Goal: Task Accomplishment & Management: Manage account settings

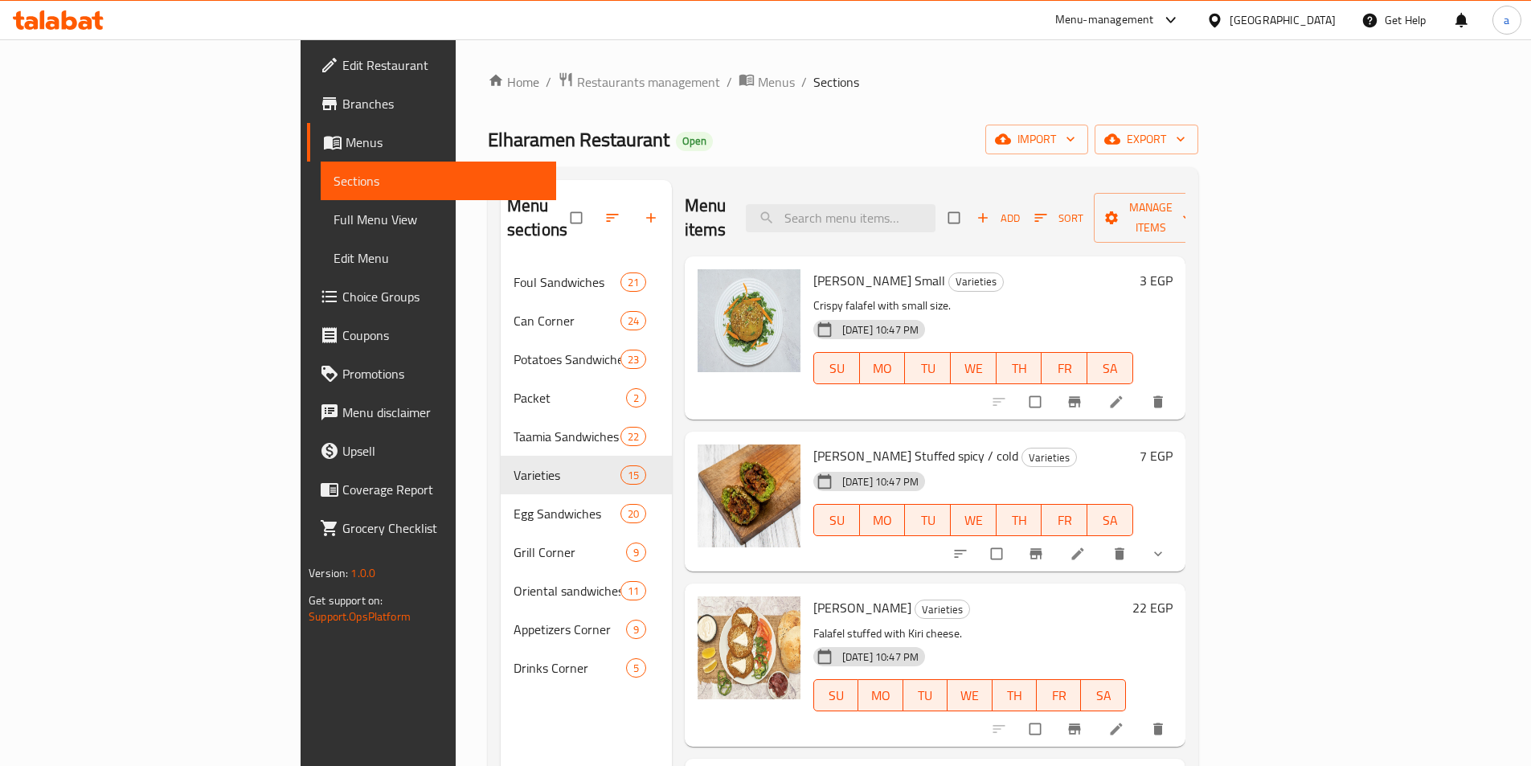
click at [74, 20] on icon at bounding box center [69, 19] width 15 height 19
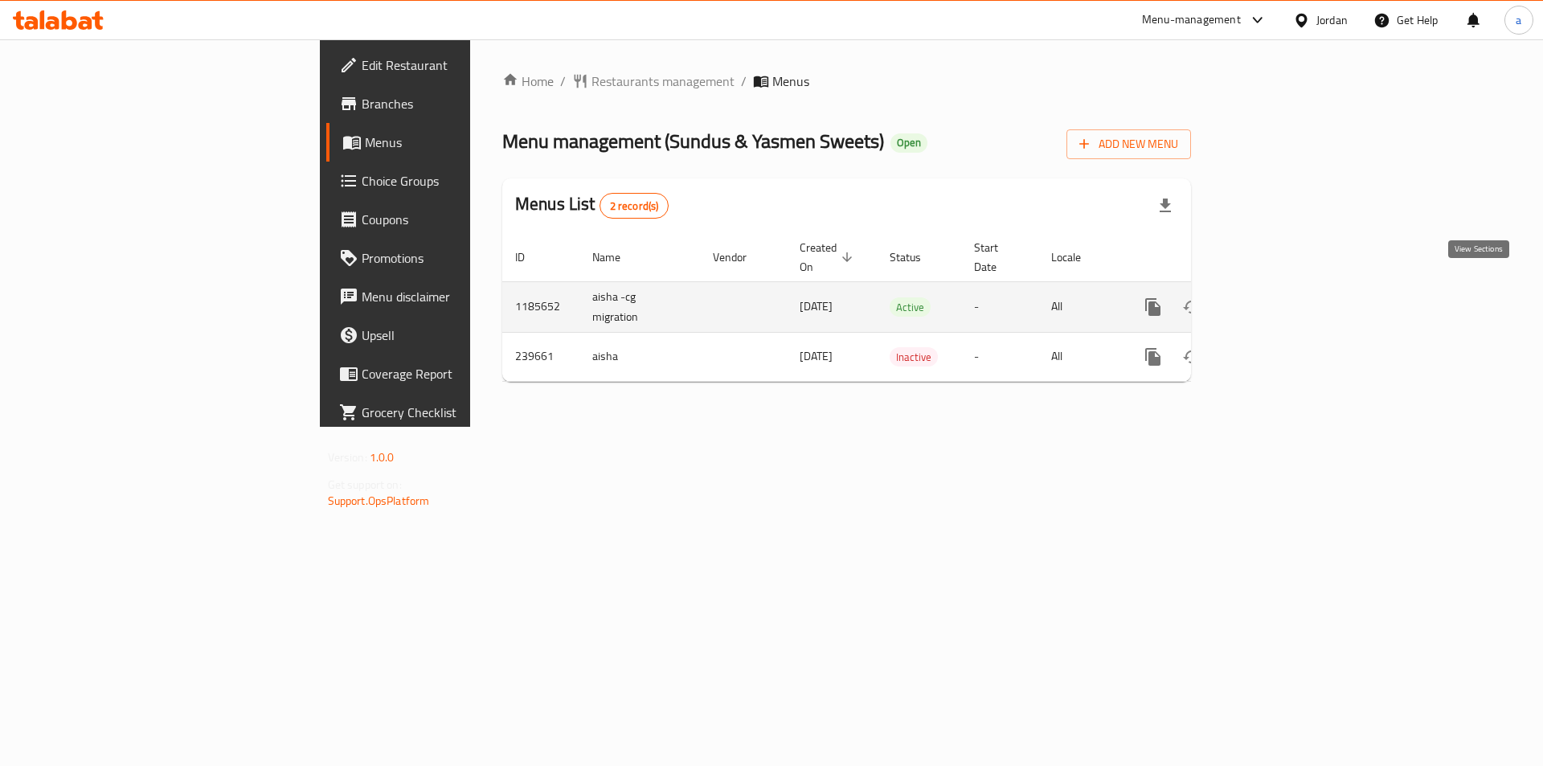
click at [1279, 297] on icon "enhanced table" at bounding box center [1268, 306] width 19 height 19
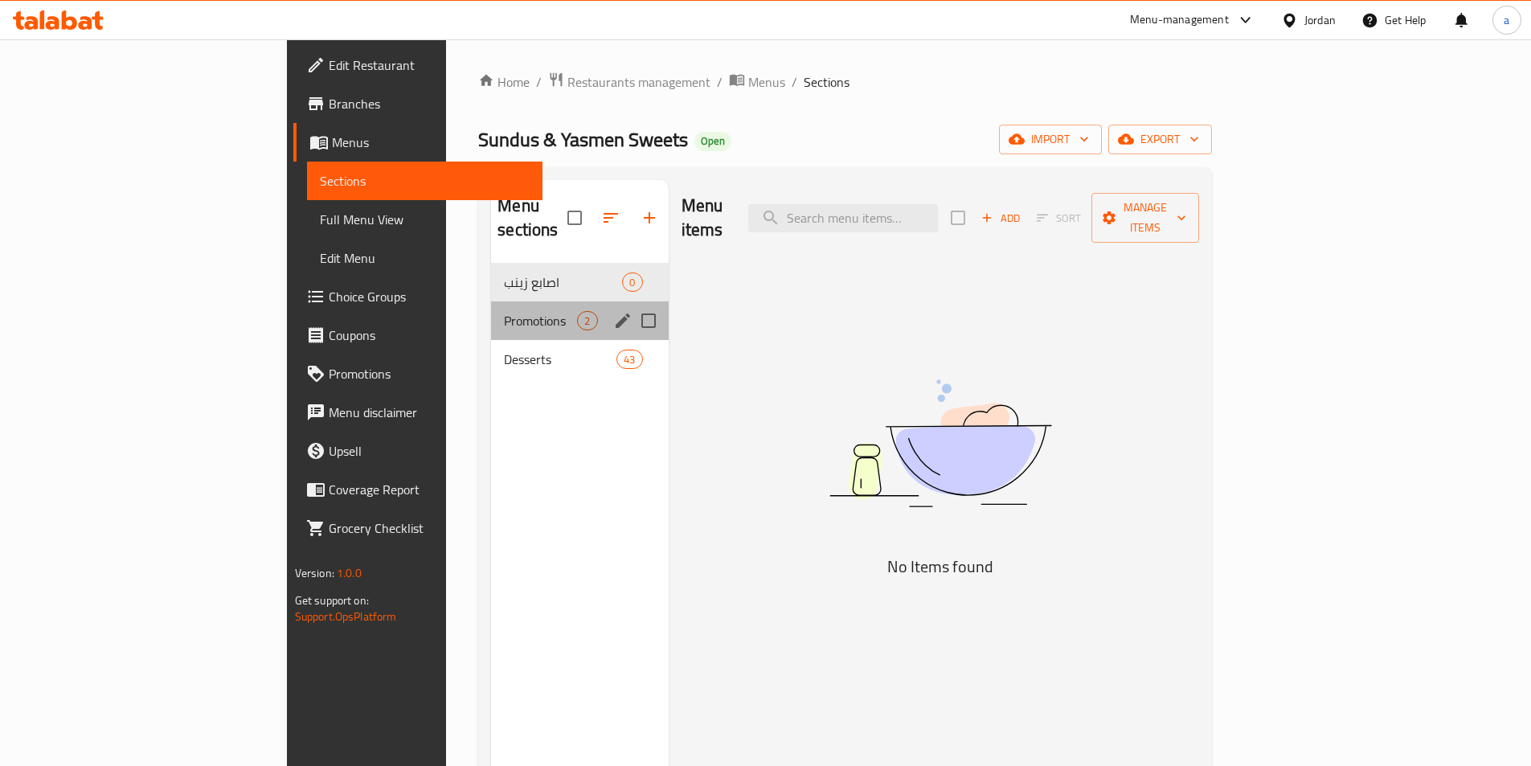
click at [491, 301] on div "Promotions 2" at bounding box center [579, 320] width 177 height 39
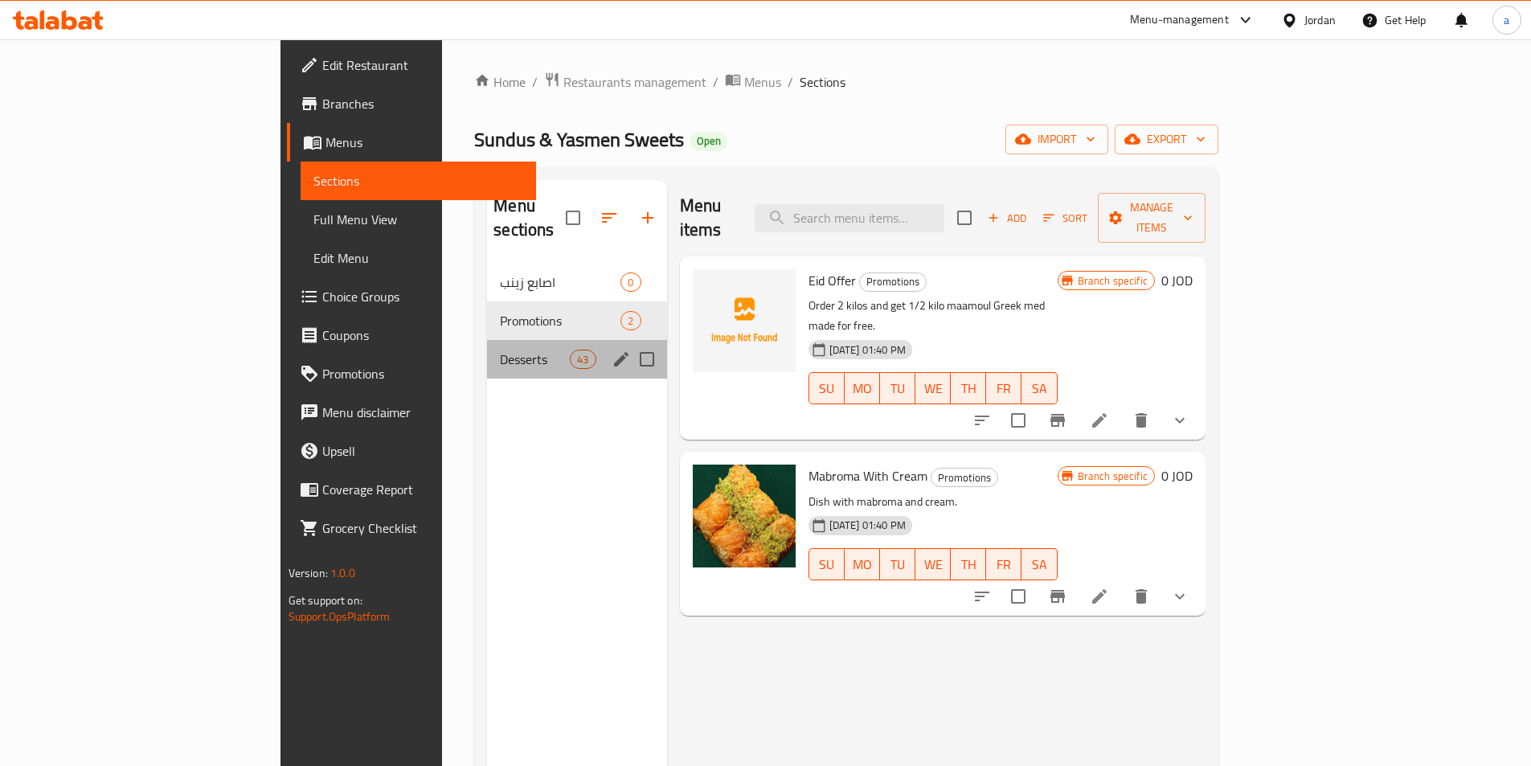
click at [487, 340] on div "Desserts 43" at bounding box center [576, 359] width 179 height 39
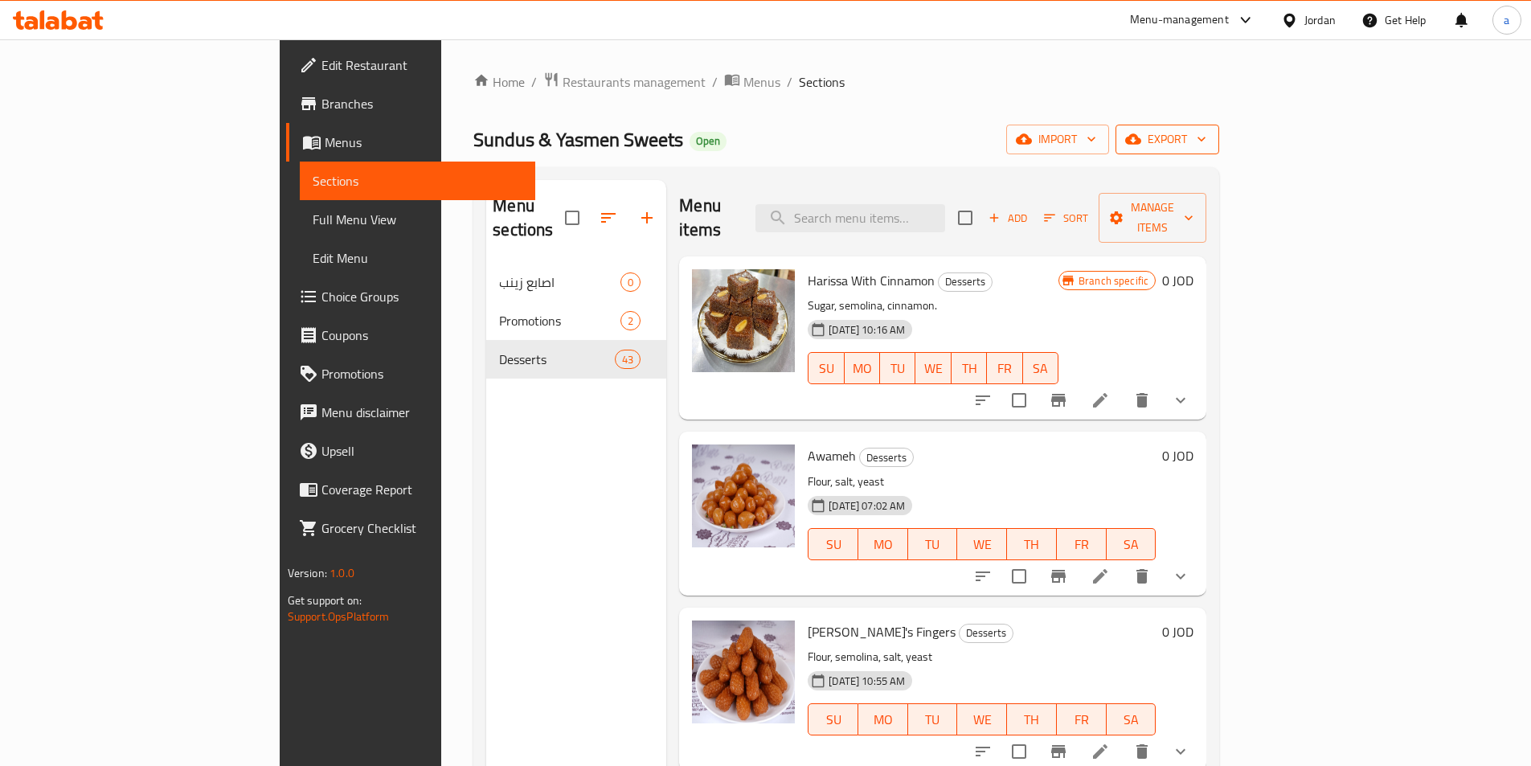
click at [1141, 139] on icon "button" at bounding box center [1133, 139] width 16 height 10
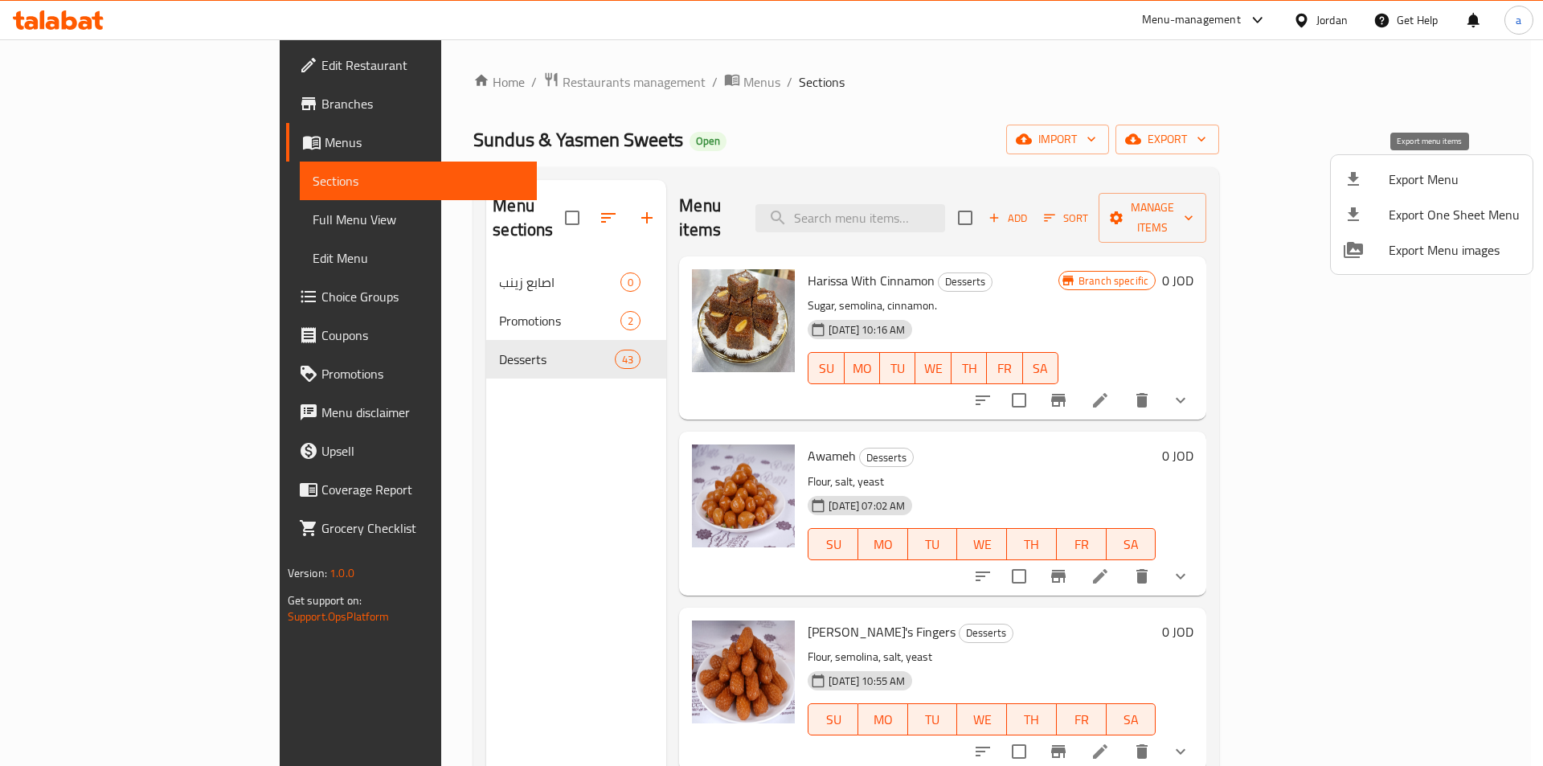
click at [1401, 170] on span "Export Menu" at bounding box center [1454, 179] width 131 height 19
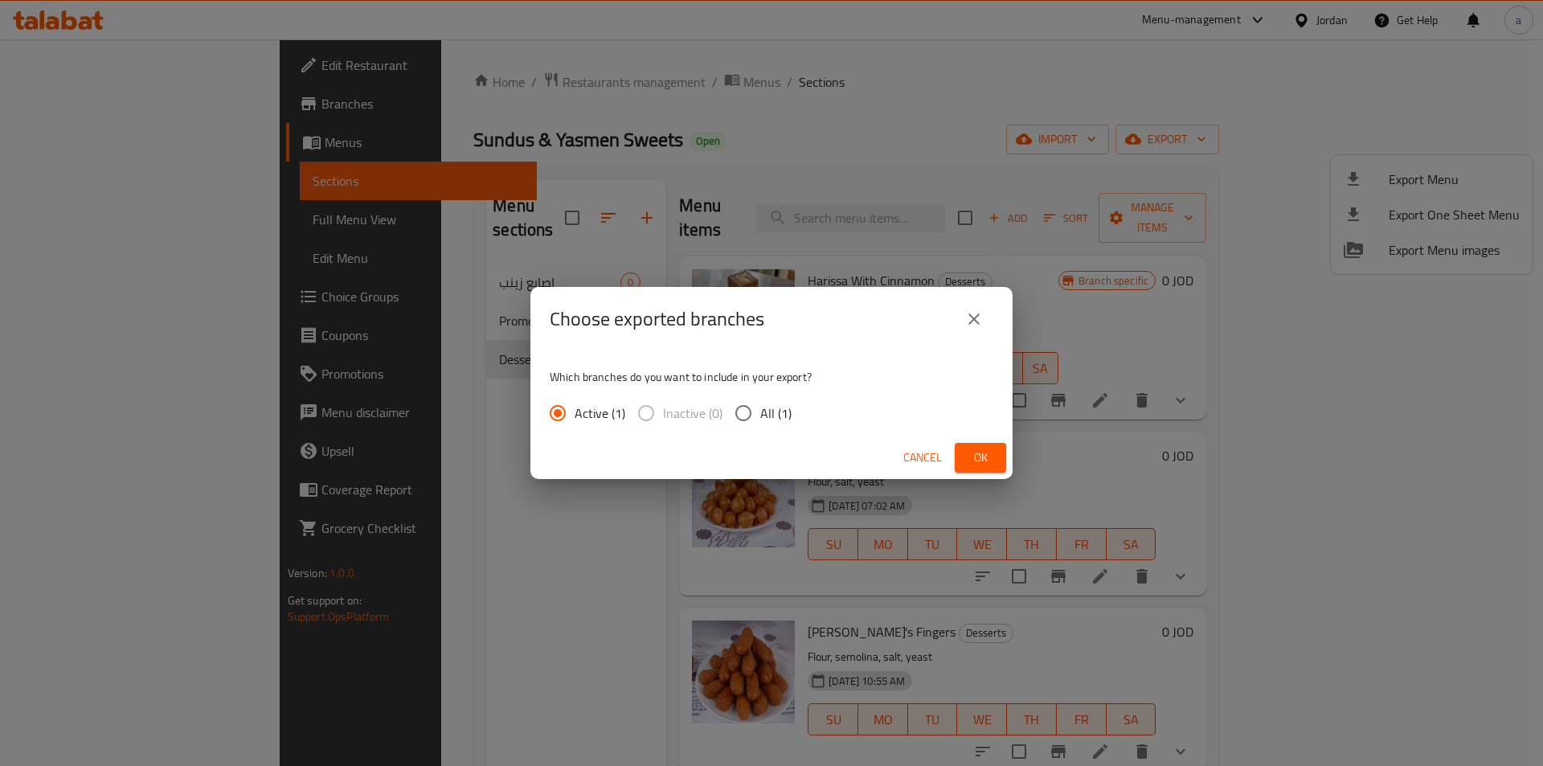
click at [768, 411] on span "All (1)" at bounding box center [775, 412] width 31 height 19
click at [760, 411] on input "All (1)" at bounding box center [744, 413] width 34 height 34
radio input "true"
click at [972, 461] on span "Ok" at bounding box center [981, 458] width 26 height 20
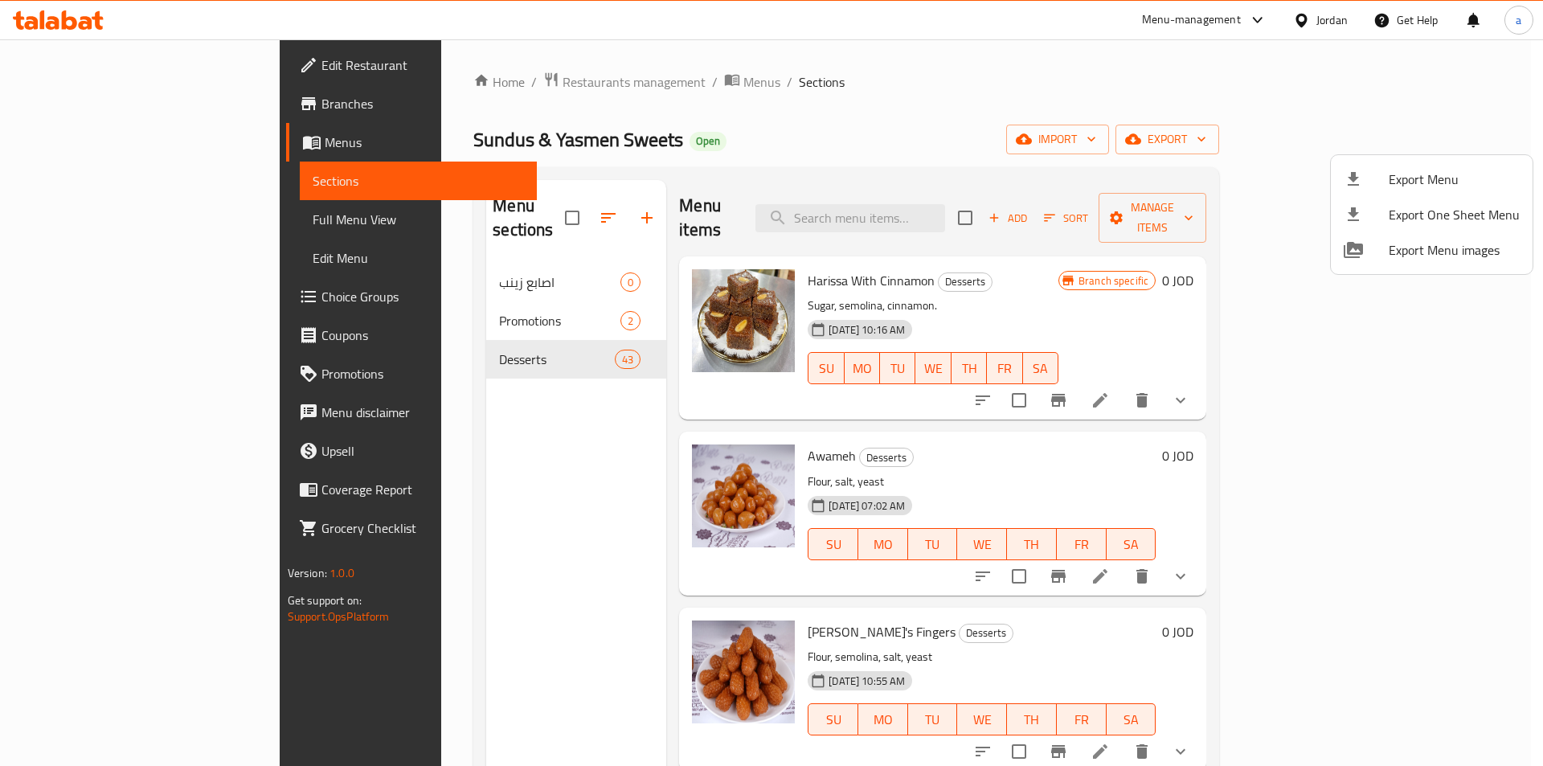
click at [564, 79] on div at bounding box center [771, 383] width 1543 height 766
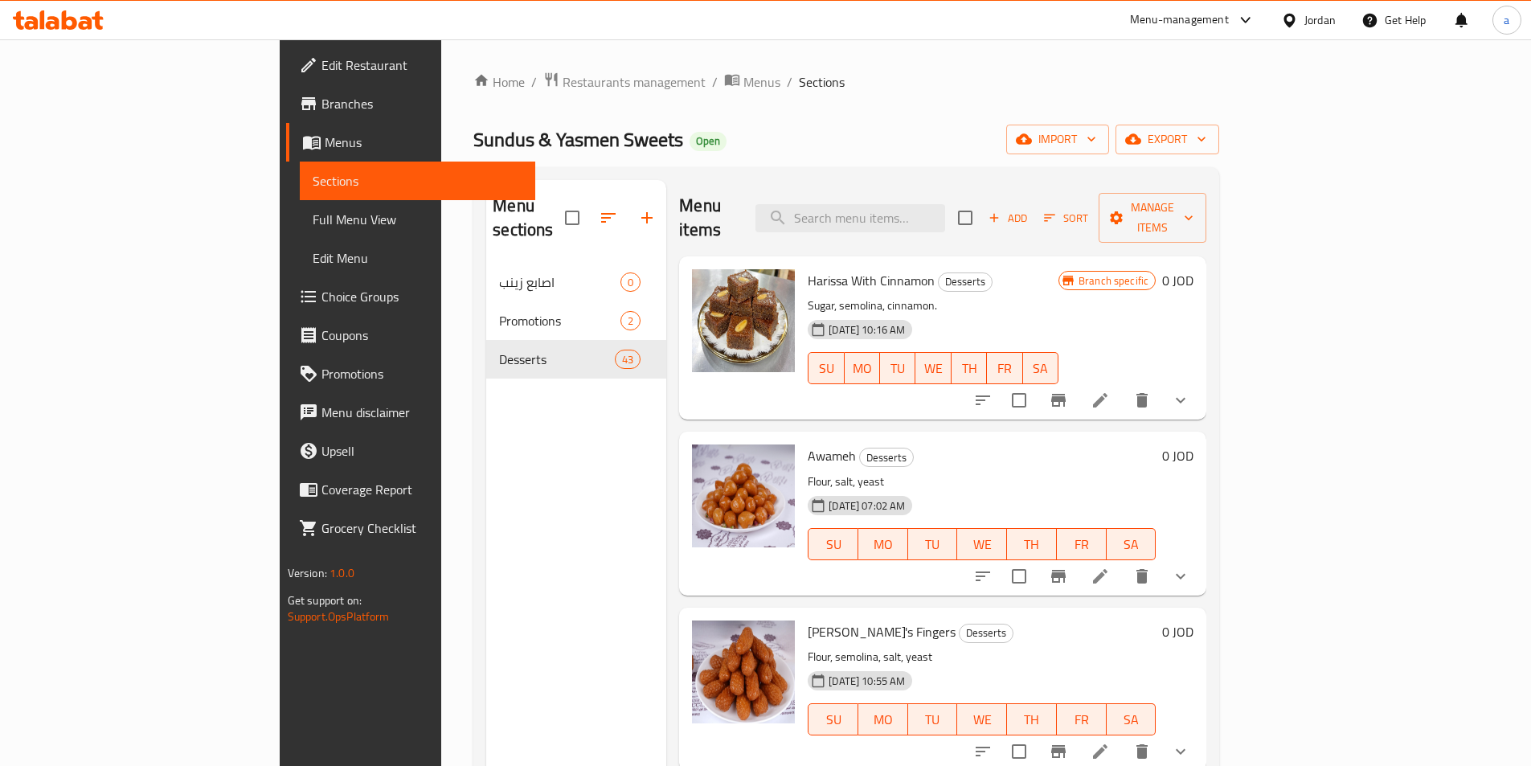
click at [743, 79] on span "Menus" at bounding box center [761, 81] width 37 height 19
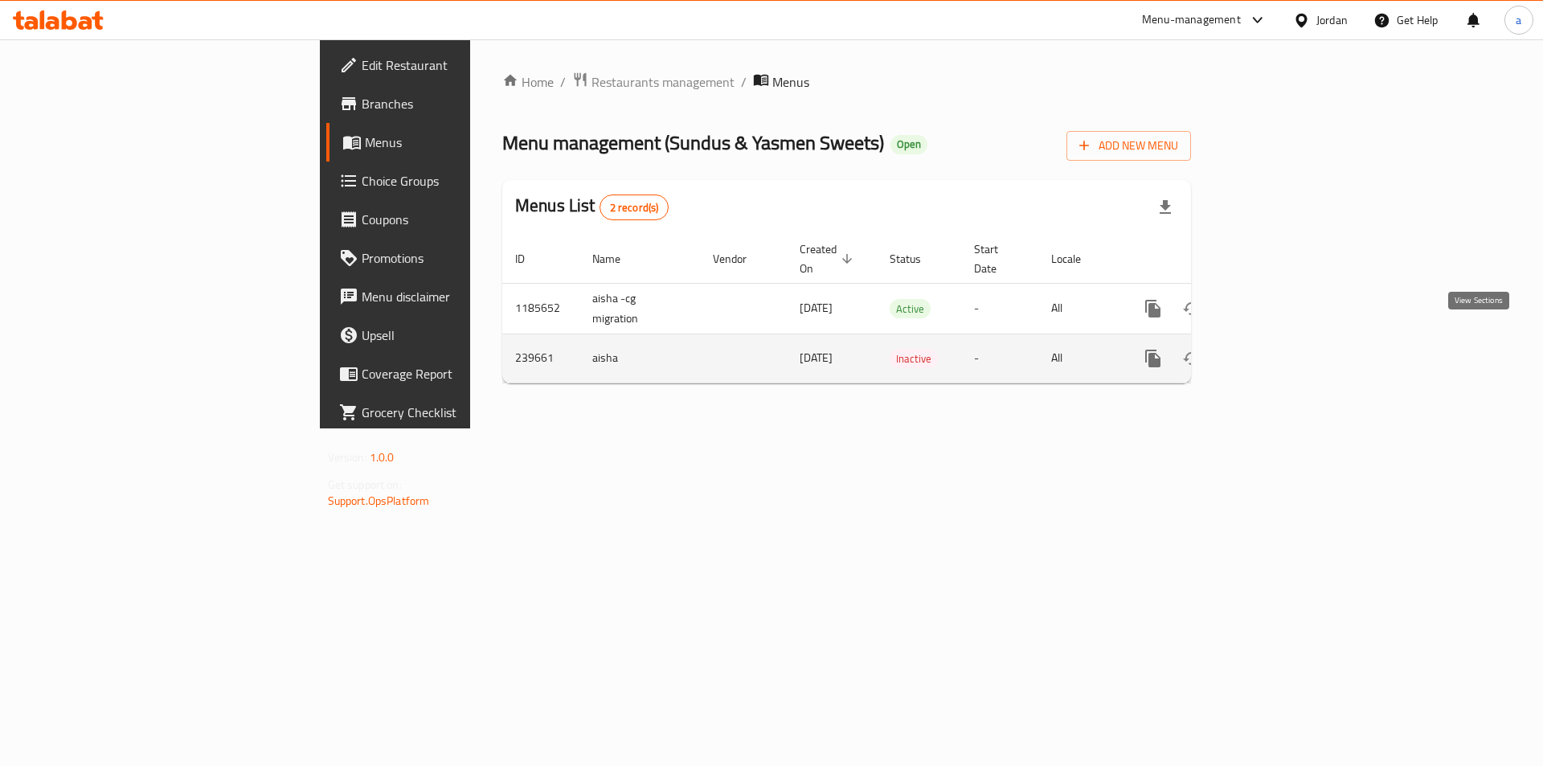
click at [1279, 349] on icon "enhanced table" at bounding box center [1268, 358] width 19 height 19
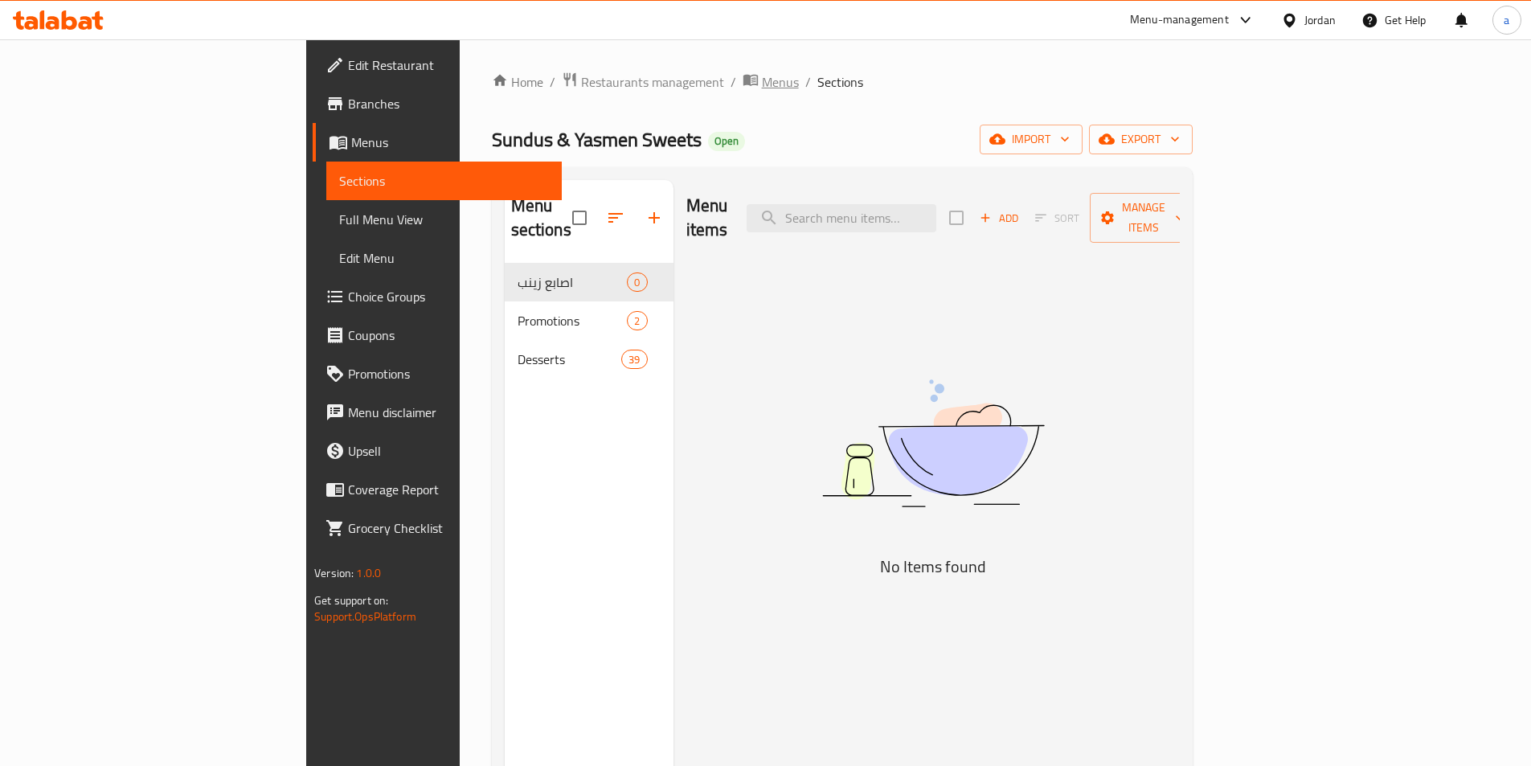
click at [762, 88] on span "Menus" at bounding box center [780, 81] width 37 height 19
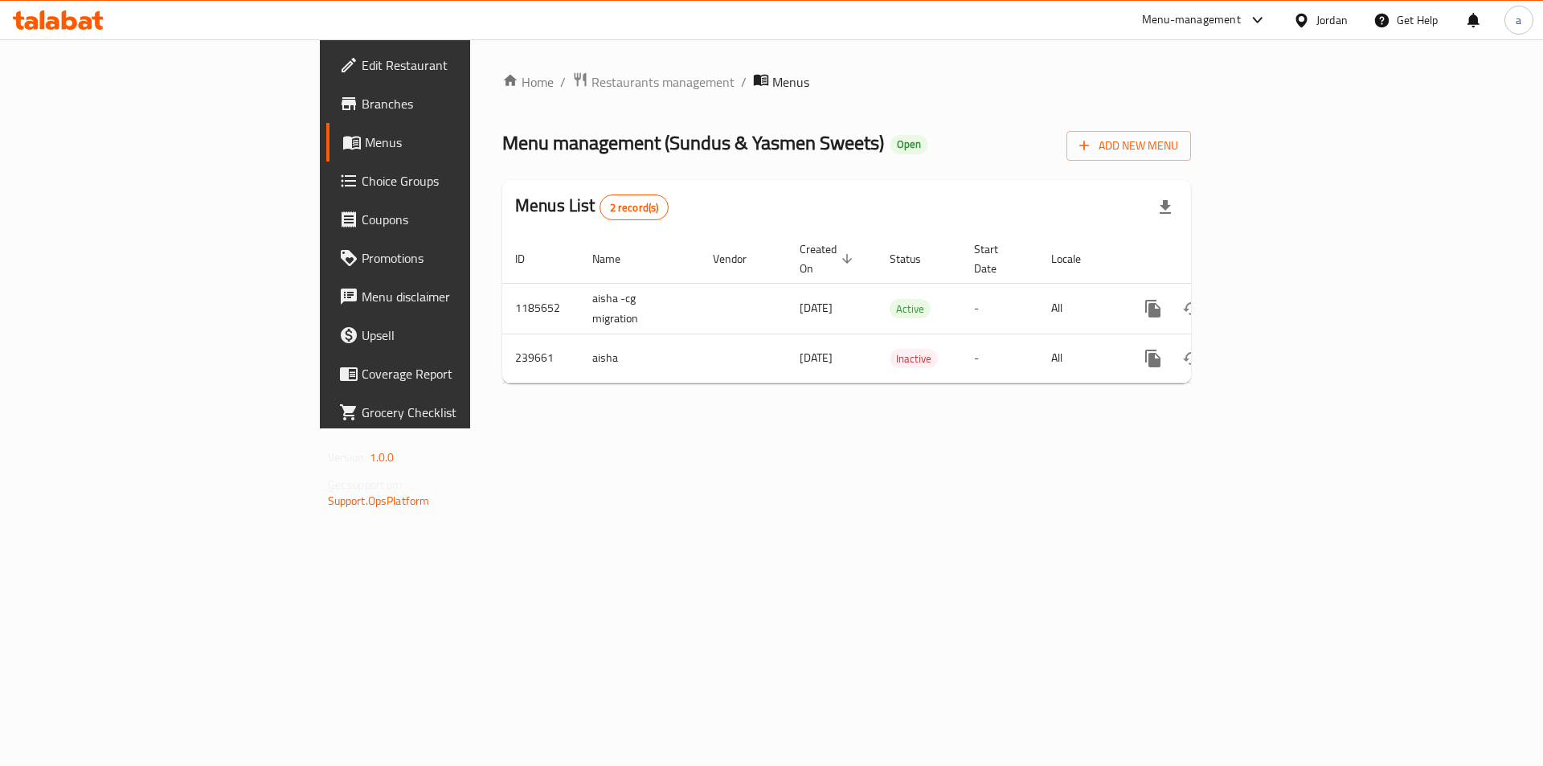
click at [326, 115] on link "Branches" at bounding box center [452, 103] width 252 height 39
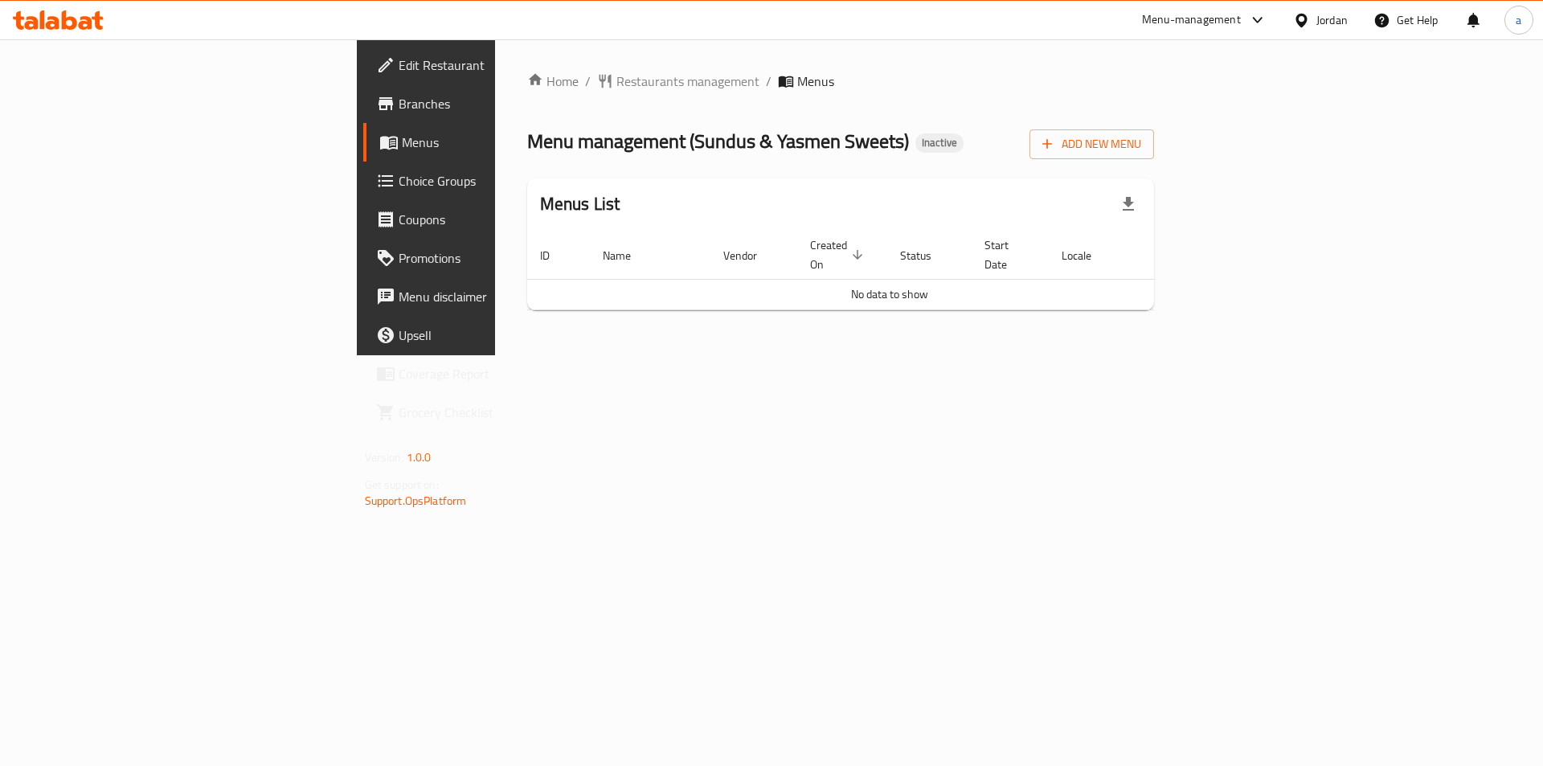
click at [1144, 166] on div "Home / Restaurants management / Menus Menu management ( Sundus & Yasmen Sweets …" at bounding box center [841, 198] width 628 height 252
click at [1141, 135] on span "Add New Menu" at bounding box center [1091, 144] width 99 height 20
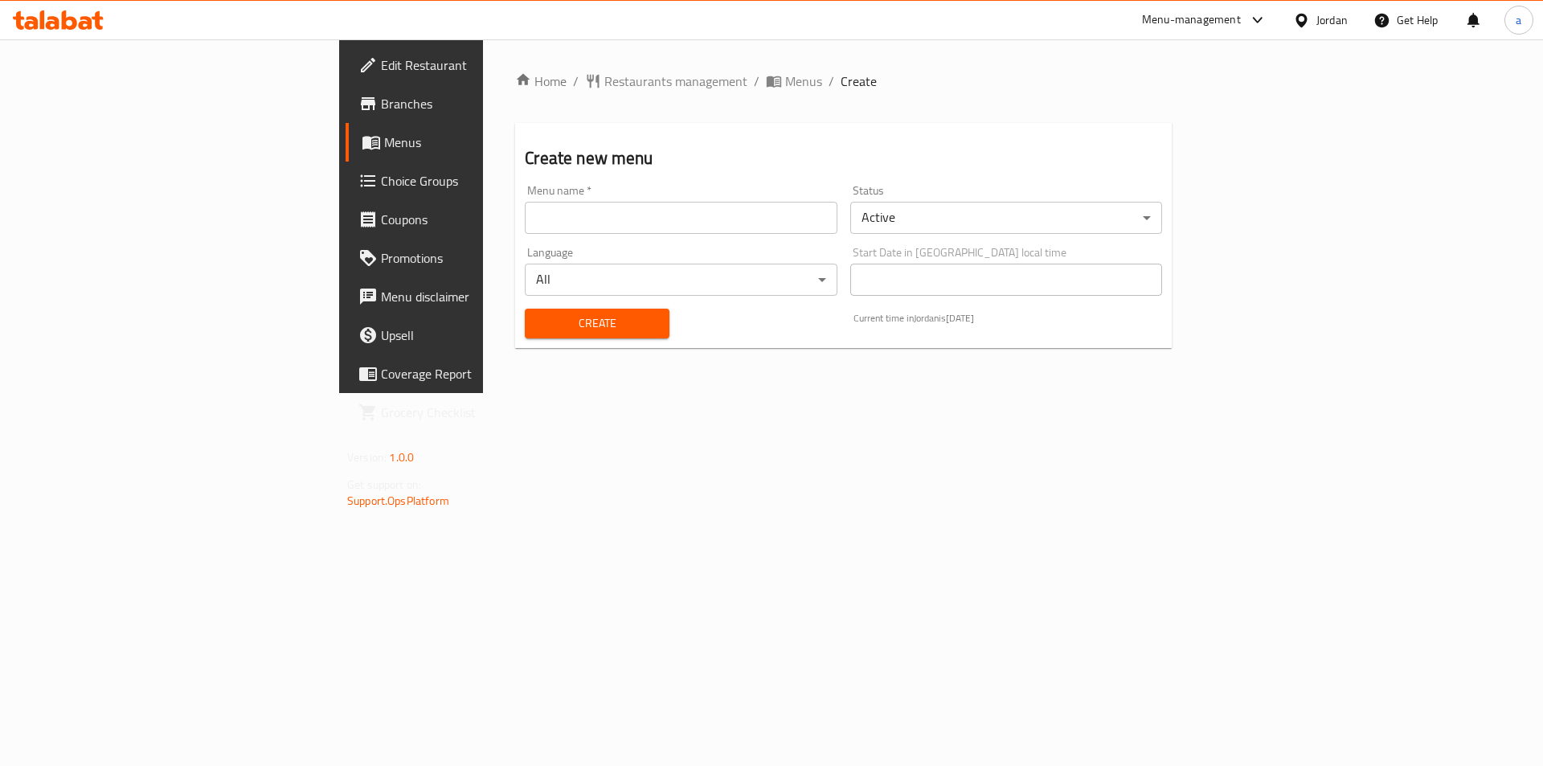
click at [525, 219] on input "text" at bounding box center [681, 218] width 312 height 32
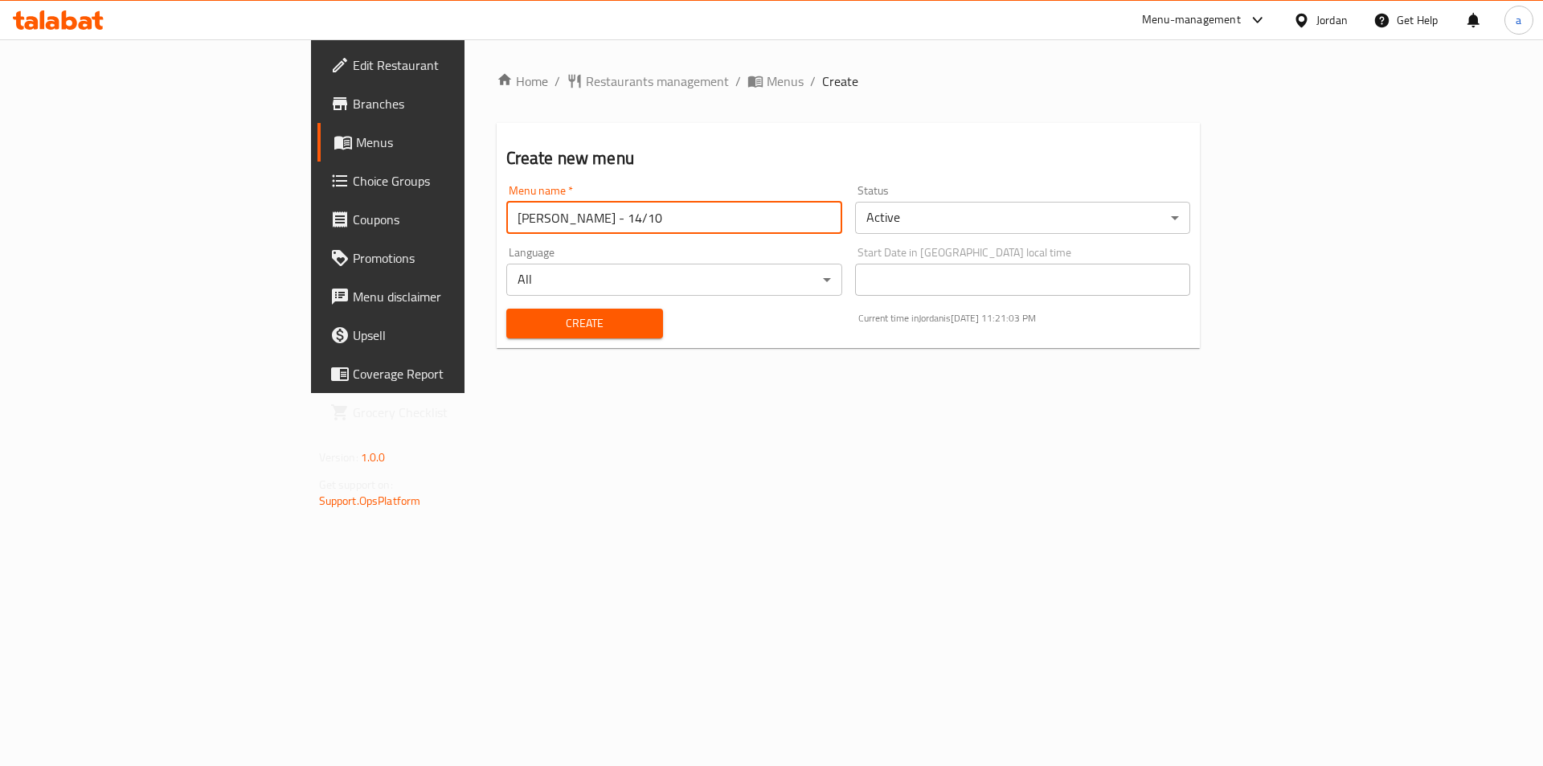
type input "Abdelrahman - 14/10"
click at [519, 325] on span "Create" at bounding box center [584, 323] width 131 height 20
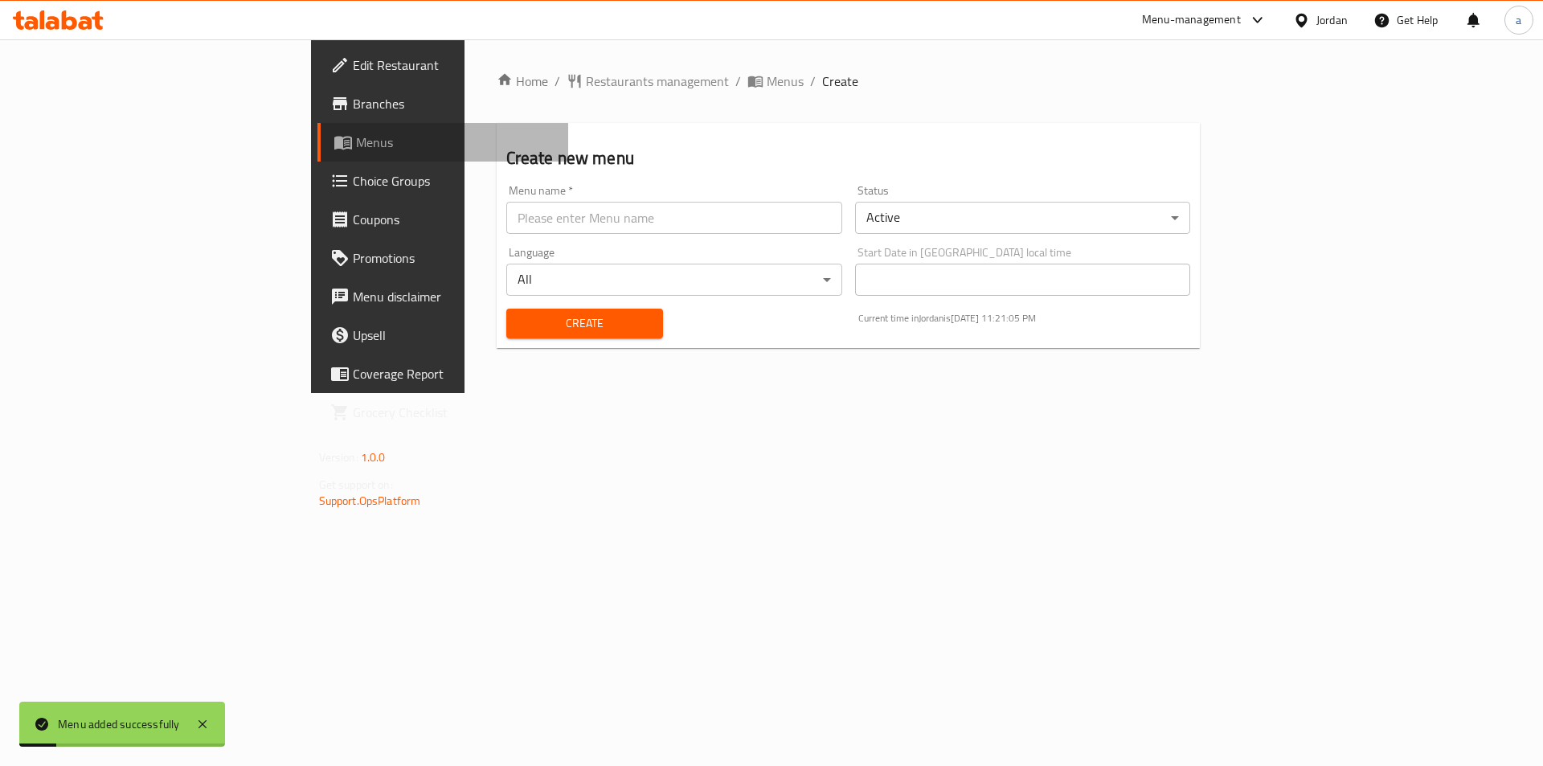
click at [356, 148] on span "Menus" at bounding box center [456, 142] width 200 height 19
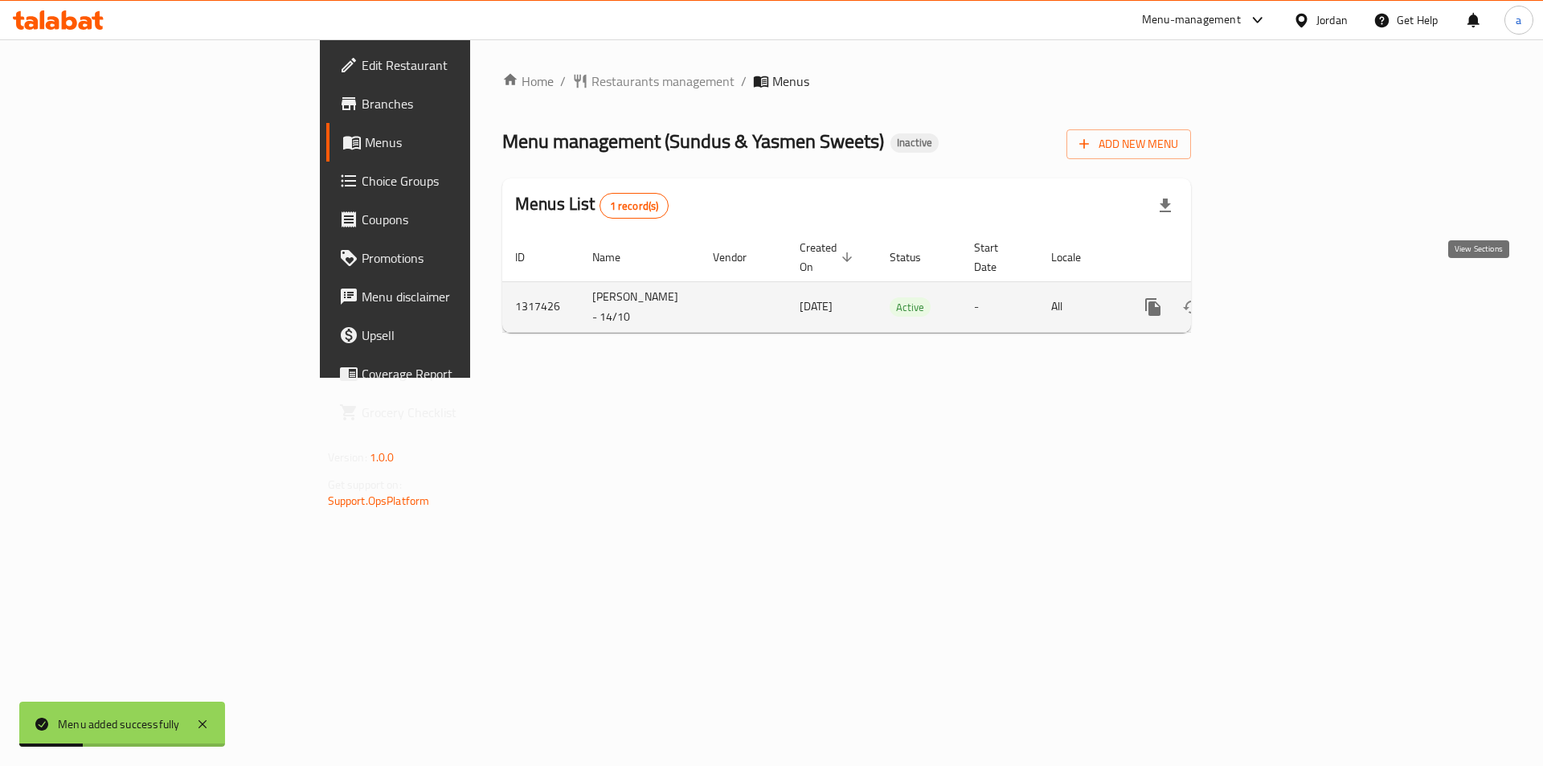
click at [1279, 297] on icon "enhanced table" at bounding box center [1268, 306] width 19 height 19
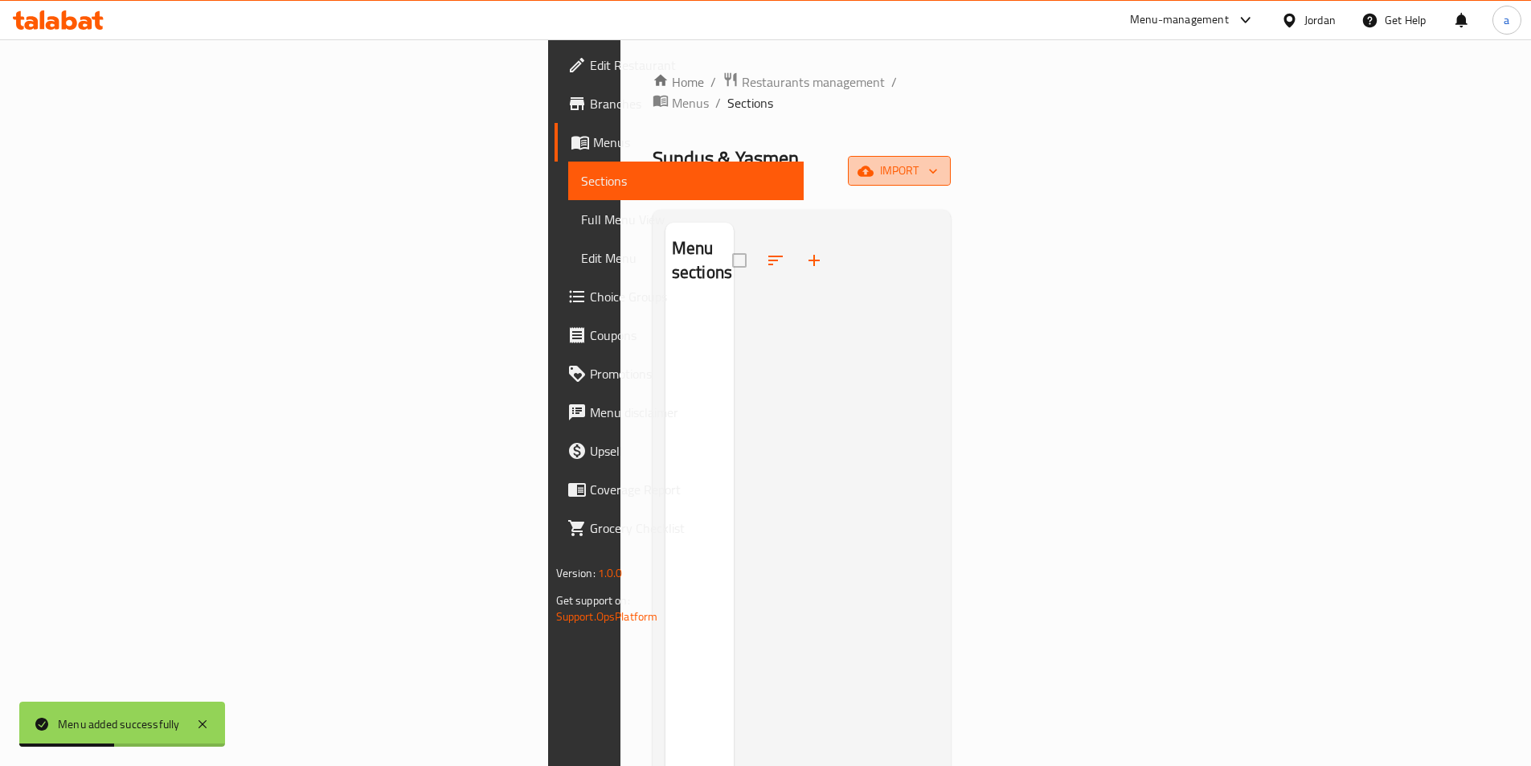
click at [951, 156] on button "import" at bounding box center [899, 171] width 103 height 30
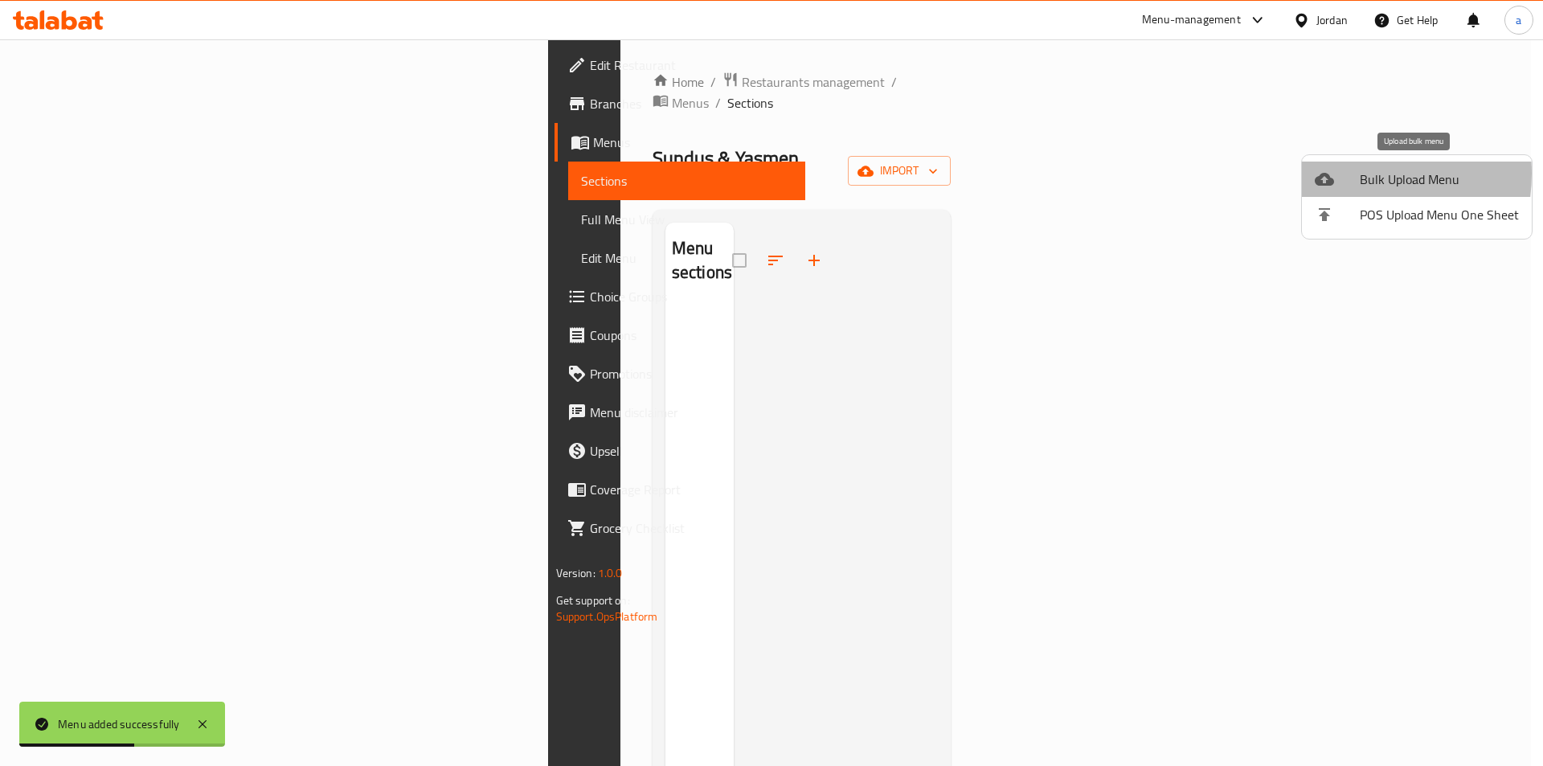
click at [1341, 174] on div at bounding box center [1337, 179] width 45 height 19
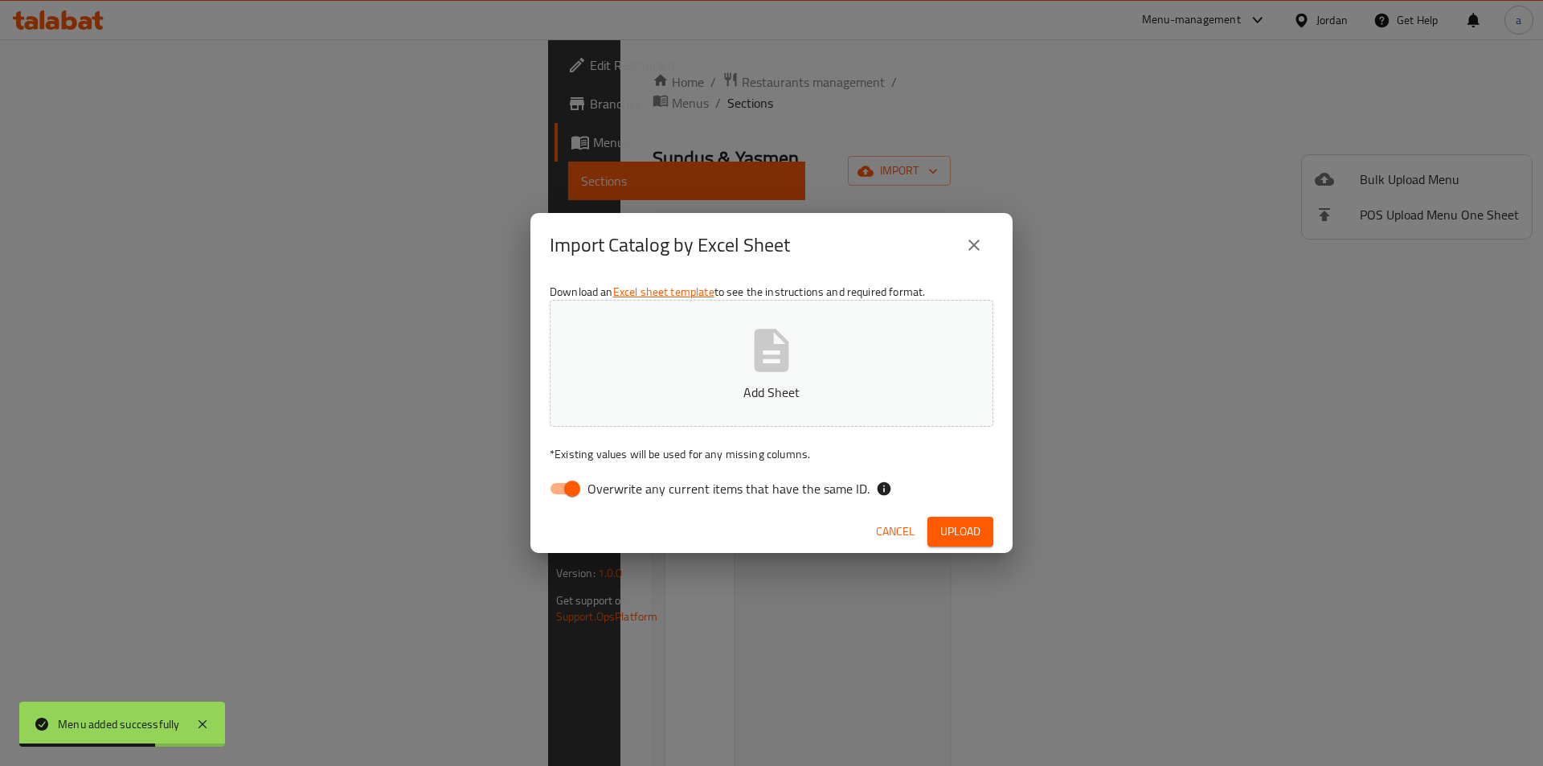
click at [690, 486] on span "Overwrite any current items that have the same ID." at bounding box center [728, 488] width 282 height 19
click at [618, 486] on input "Overwrite any current items that have the same ID." at bounding box center [572, 488] width 92 height 31
checkbox input "false"
click at [761, 369] on icon "button" at bounding box center [772, 350] width 35 height 43
click at [943, 533] on span "Upload" at bounding box center [960, 532] width 40 height 20
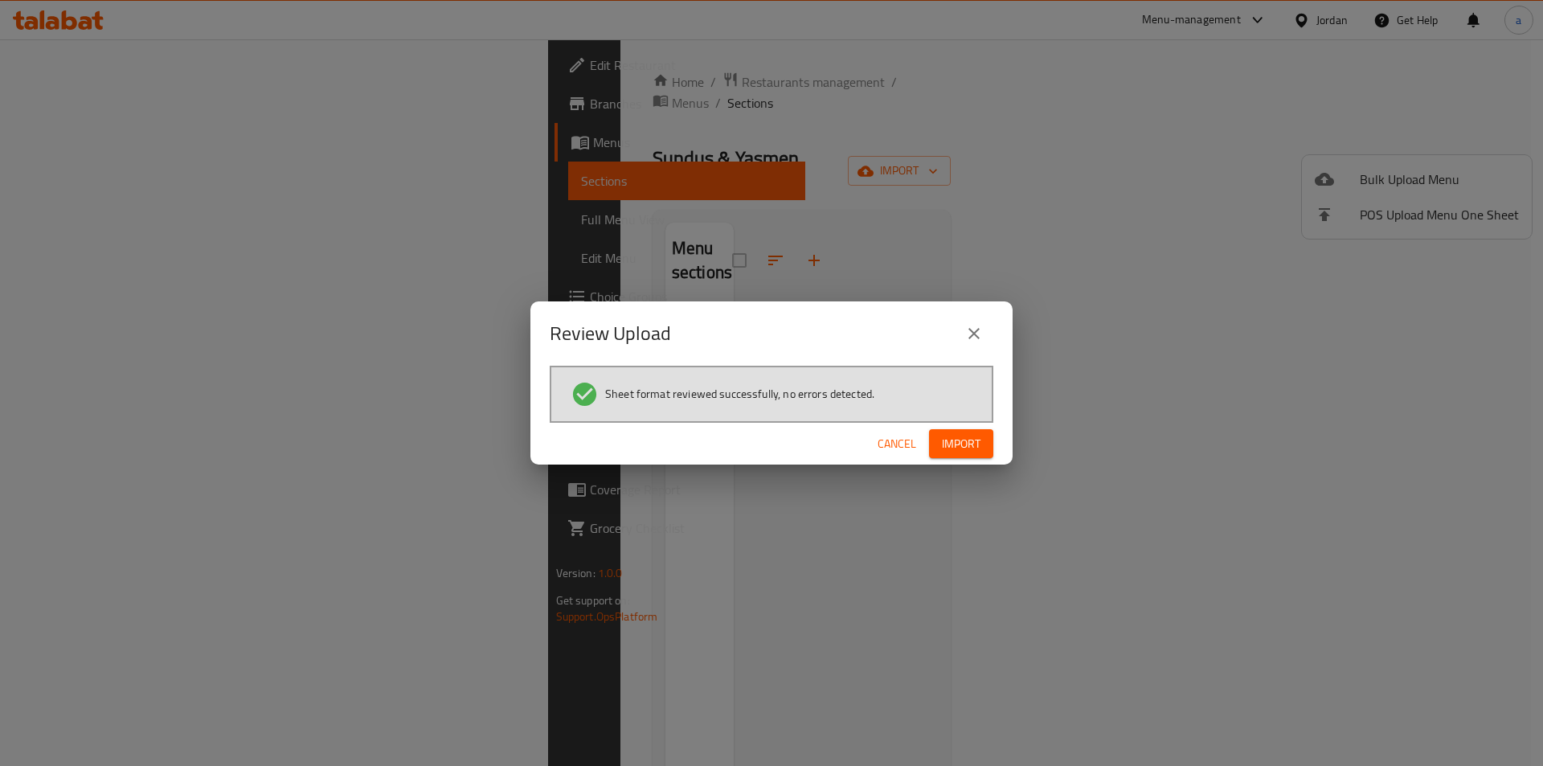
click at [957, 450] on span "Import" at bounding box center [961, 444] width 39 height 20
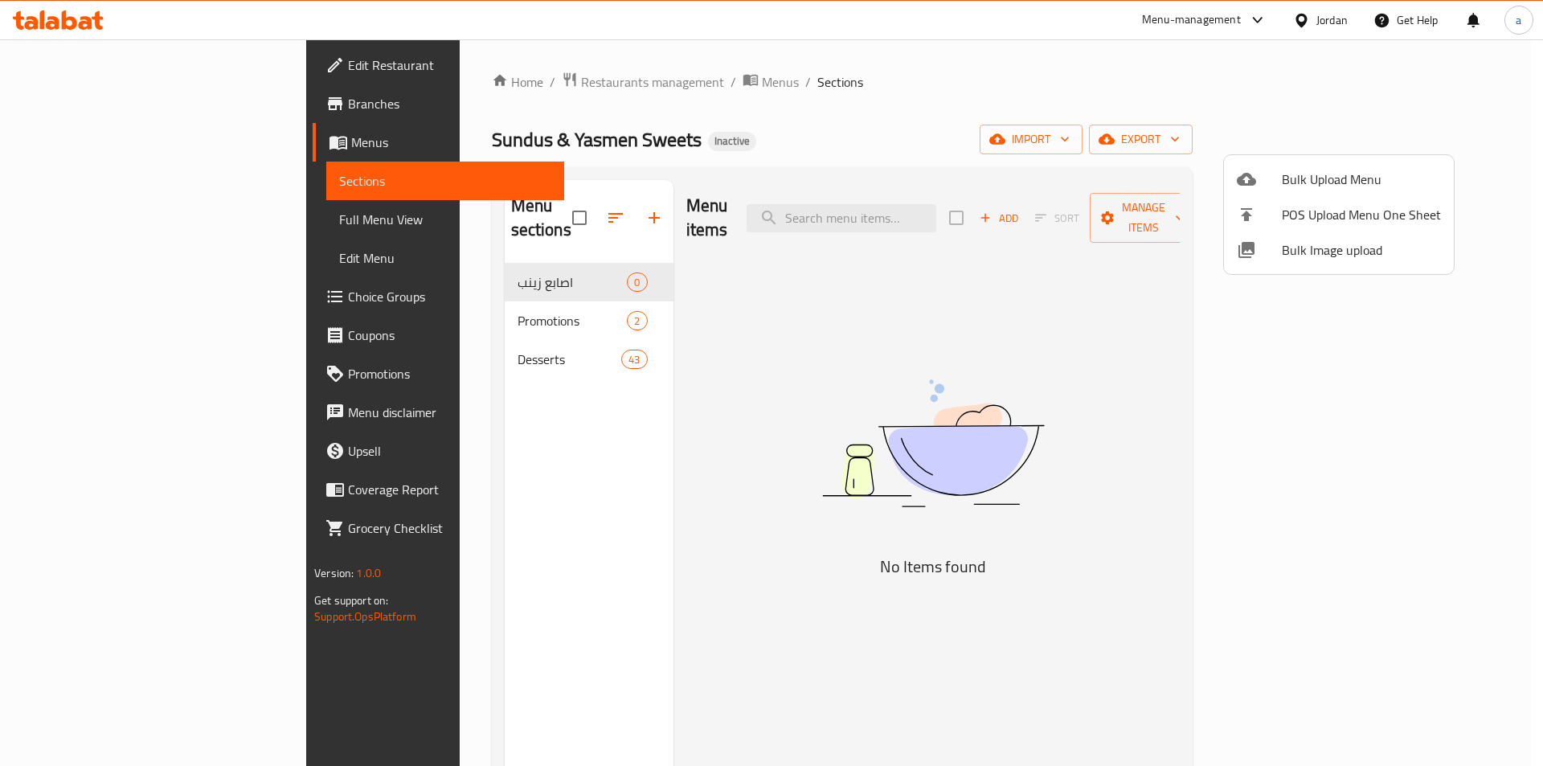
click at [465, 299] on div at bounding box center [771, 383] width 1543 height 766
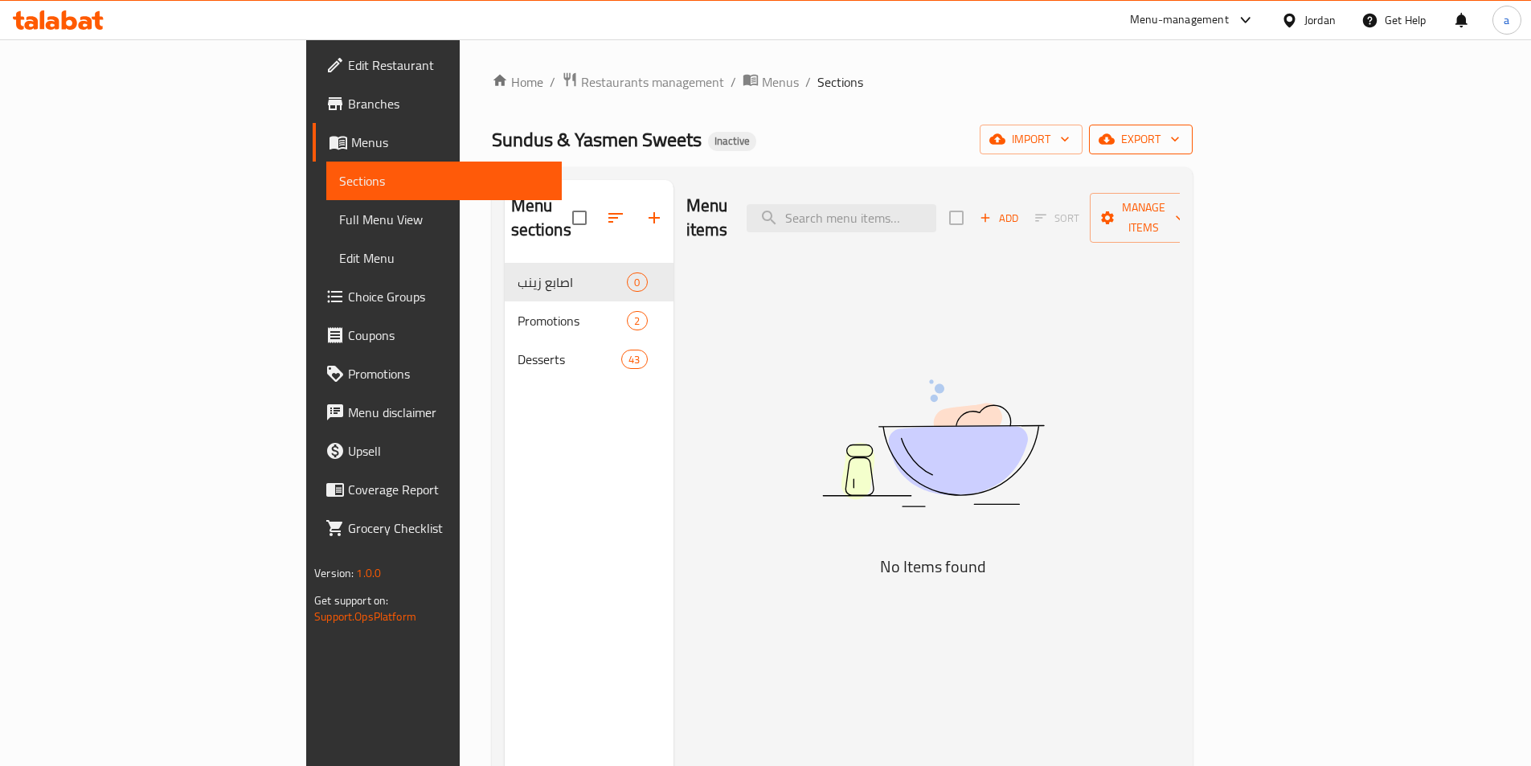
click at [1180, 136] on span "export" at bounding box center [1141, 139] width 78 height 20
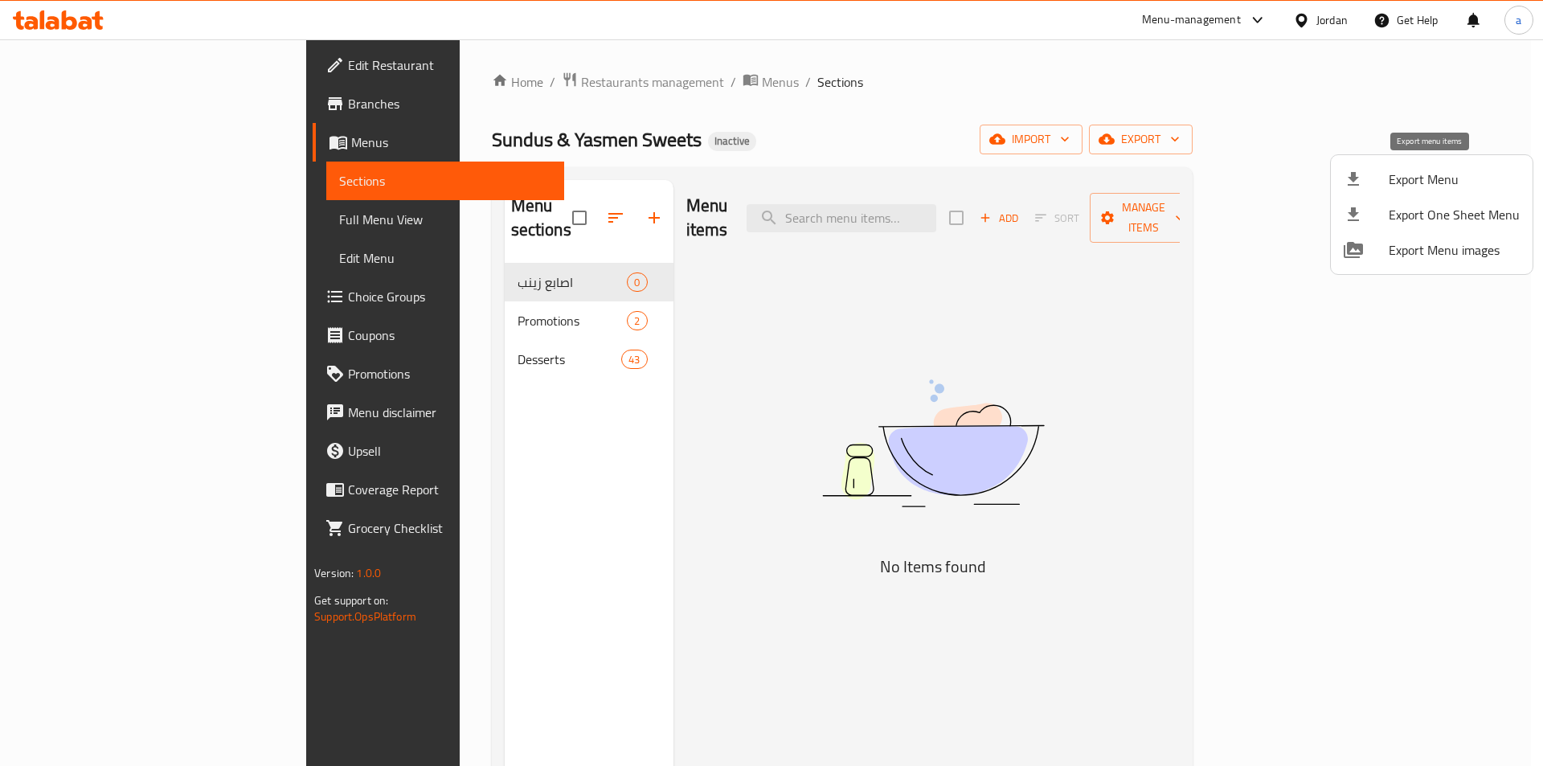
click at [1401, 174] on span "Export Menu" at bounding box center [1454, 179] width 131 height 19
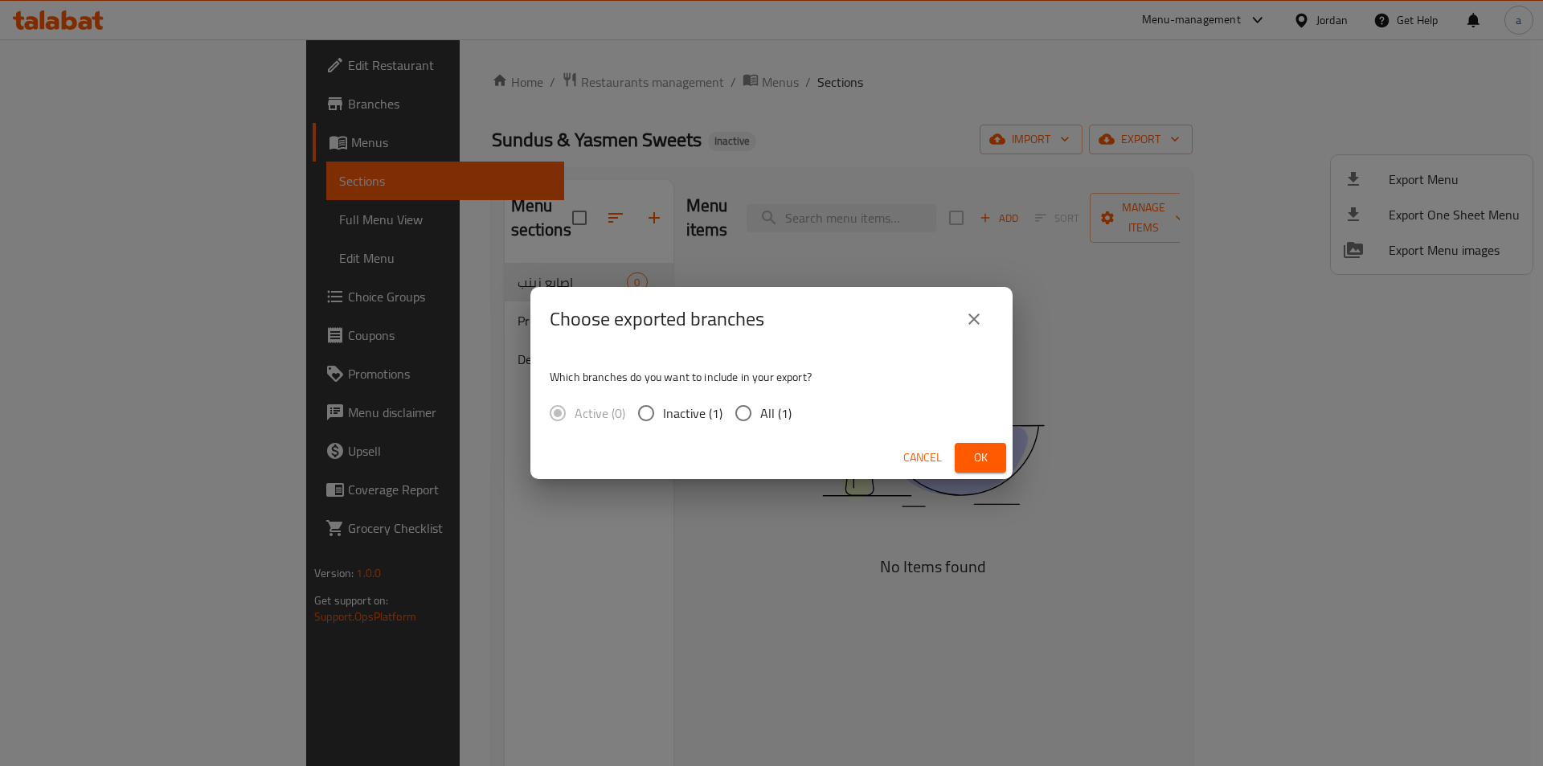
click at [776, 408] on span "All (1)" at bounding box center [775, 412] width 31 height 19
click at [760, 408] on input "All (1)" at bounding box center [744, 413] width 34 height 34
radio input "true"
click at [981, 460] on span "Ok" at bounding box center [981, 458] width 26 height 20
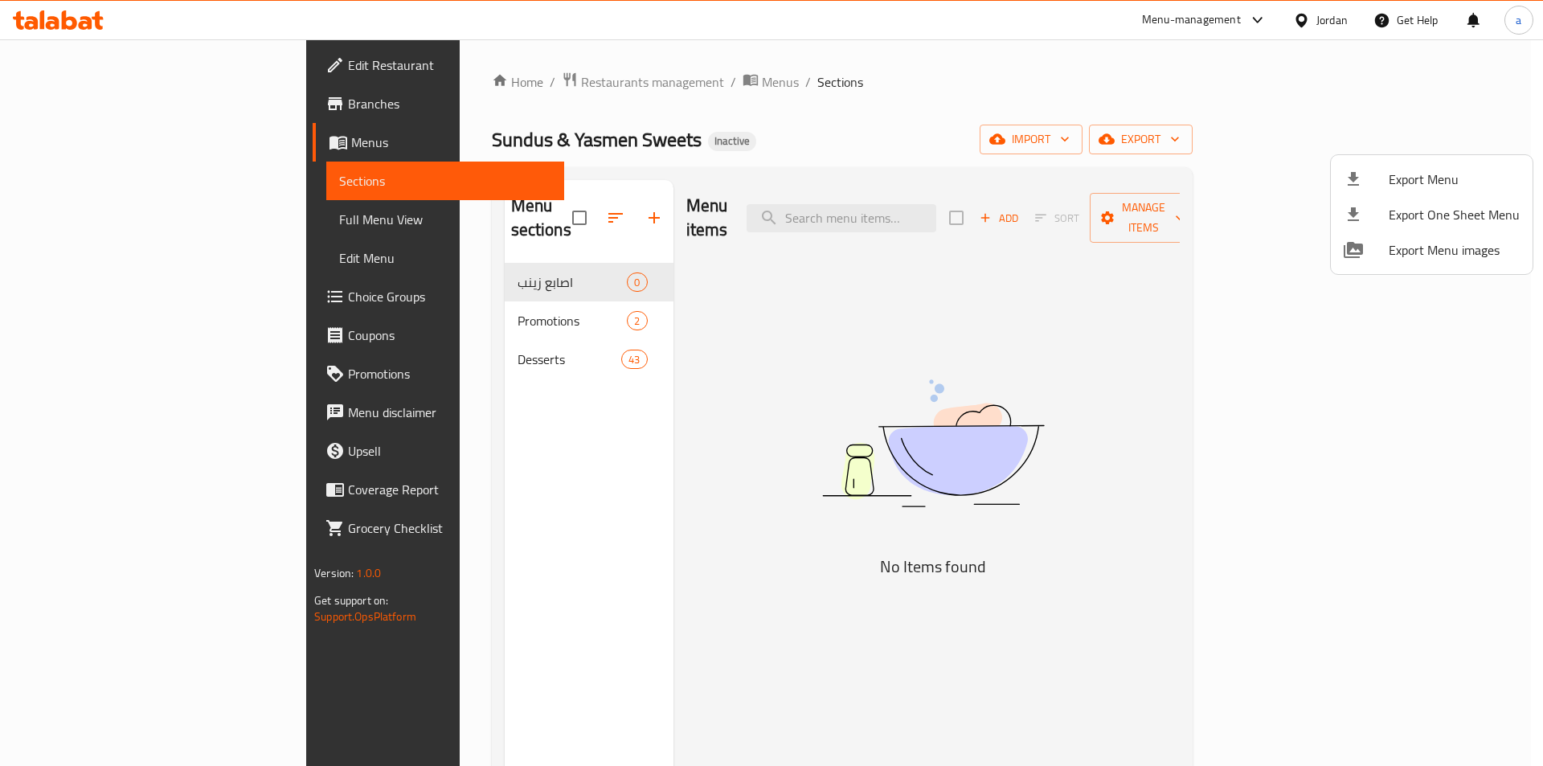
click at [1103, 103] on div at bounding box center [771, 383] width 1543 height 766
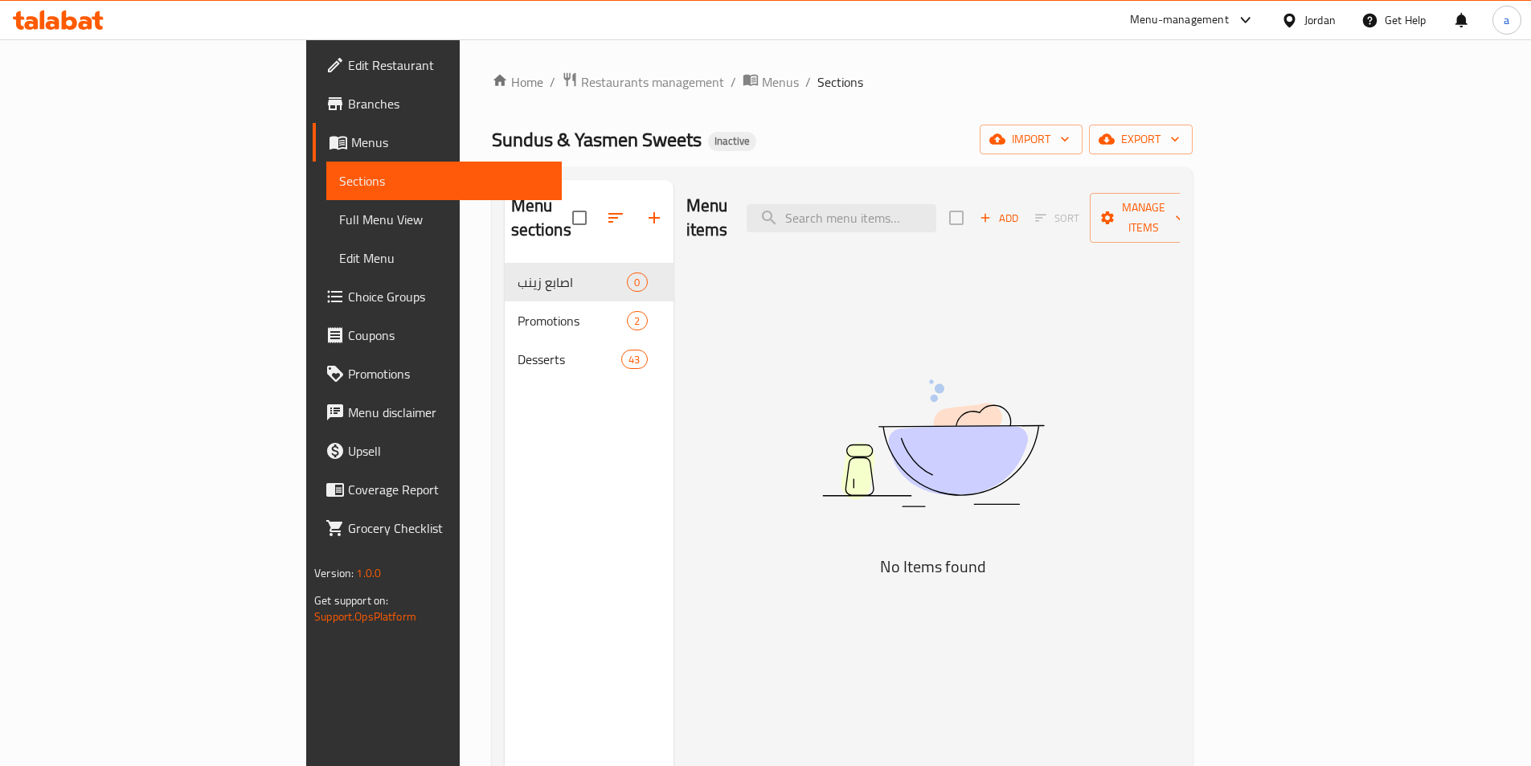
drag, startPoint x: 1466, startPoint y: 142, endPoint x: 1027, endPoint y: 128, distance: 439.1
click at [1027, 128] on div "Sundus & Yasmen Sweets Inactive import export" at bounding box center [842, 140] width 701 height 30
click at [313, 88] on link "Branches" at bounding box center [437, 103] width 249 height 39
